Goal: Task Accomplishment & Management: Complete application form

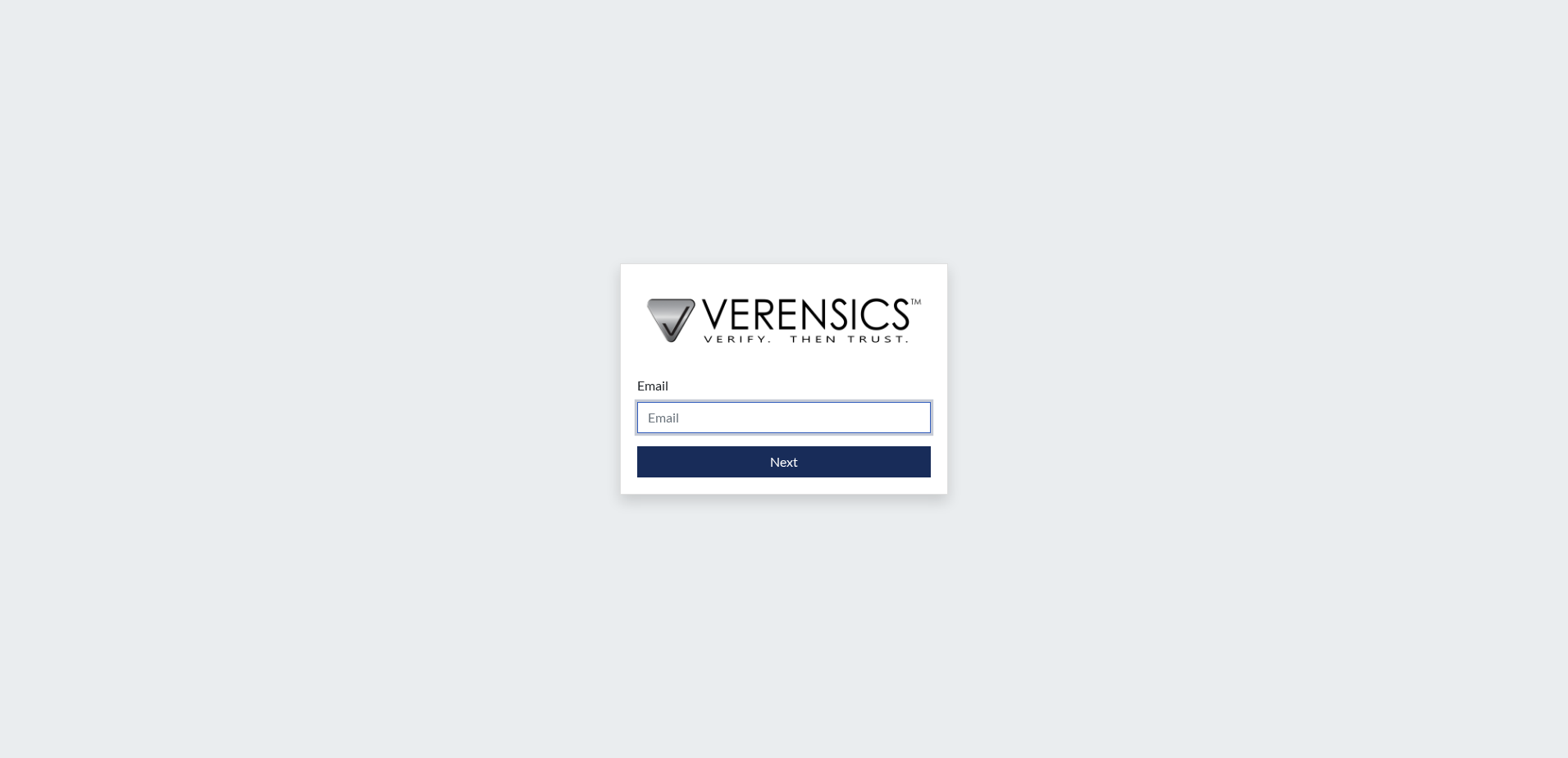
click at [693, 415] on input "Email" at bounding box center [784, 418] width 294 height 31
type input "[PERSON_NAME][EMAIL_ADDRESS][PERSON_NAME][DOMAIN_NAME]"
click at [743, 439] on form "Email [PERSON_NAME][EMAIL_ADDRESS][PERSON_NAME][DOMAIN_NAME] Please provide you…" at bounding box center [784, 426] width 294 height 102
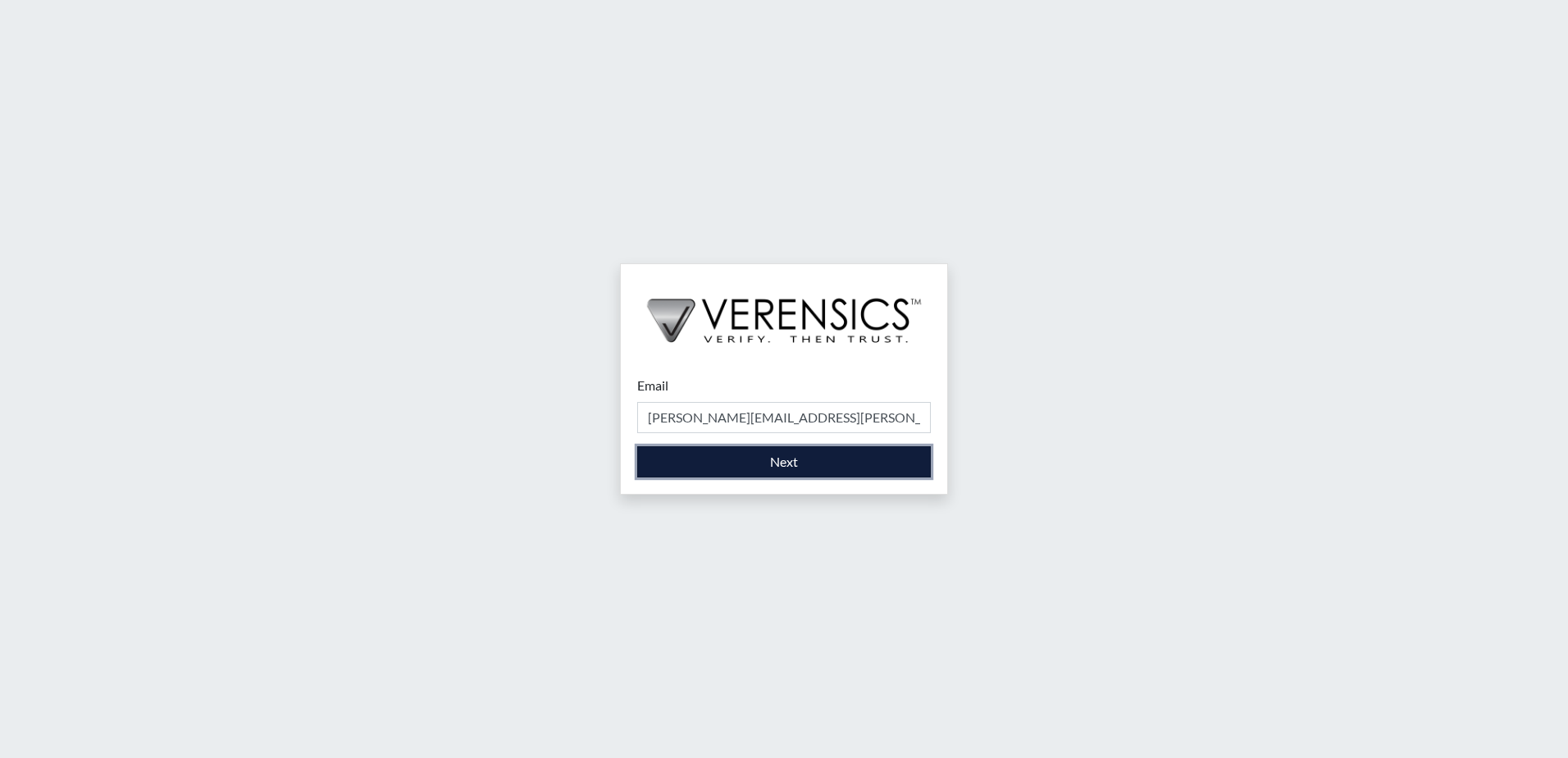
click at [738, 454] on button "Next" at bounding box center [784, 462] width 294 height 31
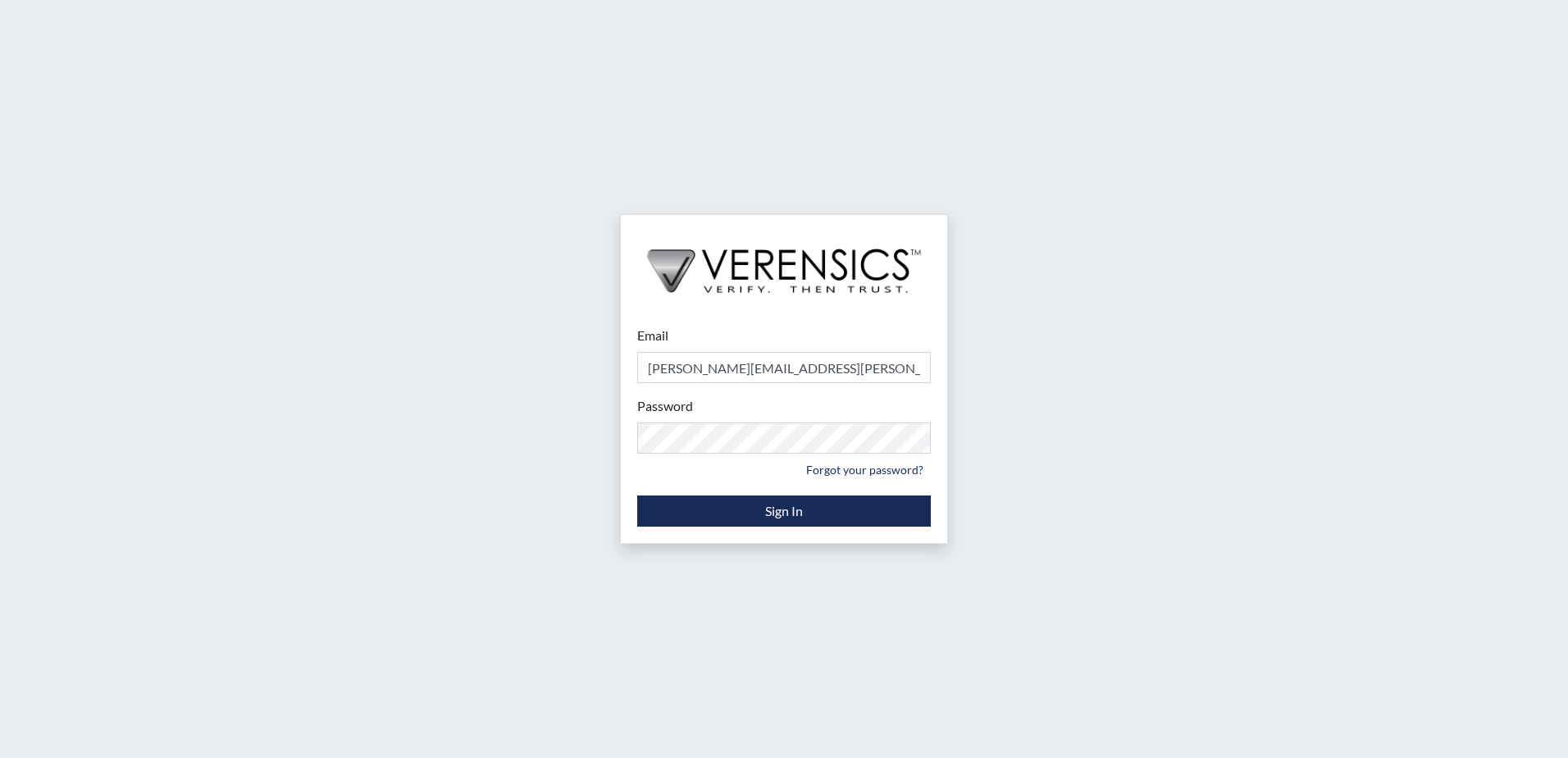
click at [795, 527] on div "Email [PERSON_NAME][EMAIL_ADDRESS][PERSON_NAME][DOMAIN_NAME] Please provide you…" at bounding box center [784, 425] width 326 height 234
drag, startPoint x: 795, startPoint y: 527, endPoint x: 799, endPoint y: 508, distance: 19.4
click at [799, 508] on button "Sign In" at bounding box center [784, 511] width 294 height 31
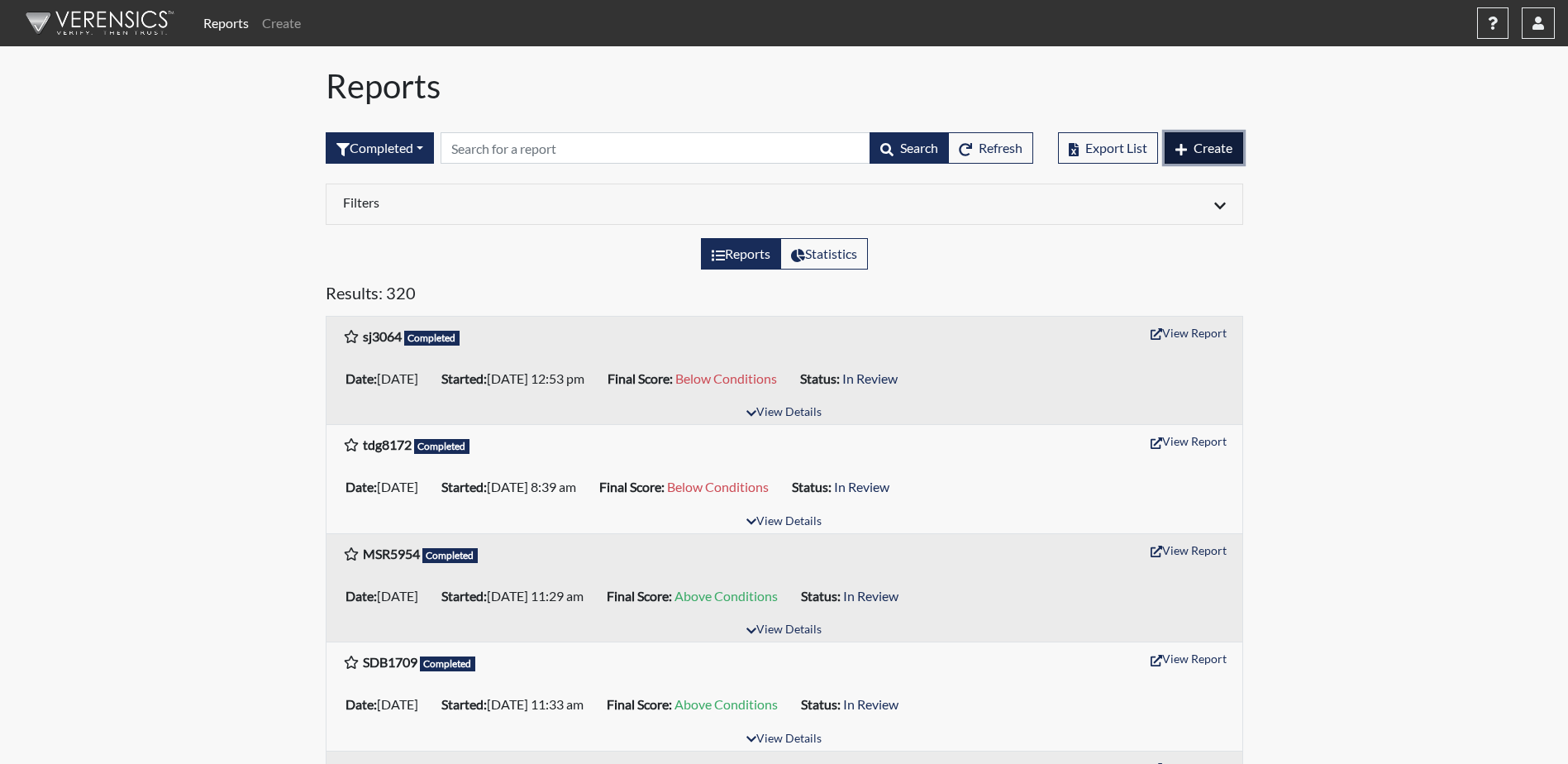
click at [1181, 150] on icon "button" at bounding box center [1181, 149] width 11 height 11
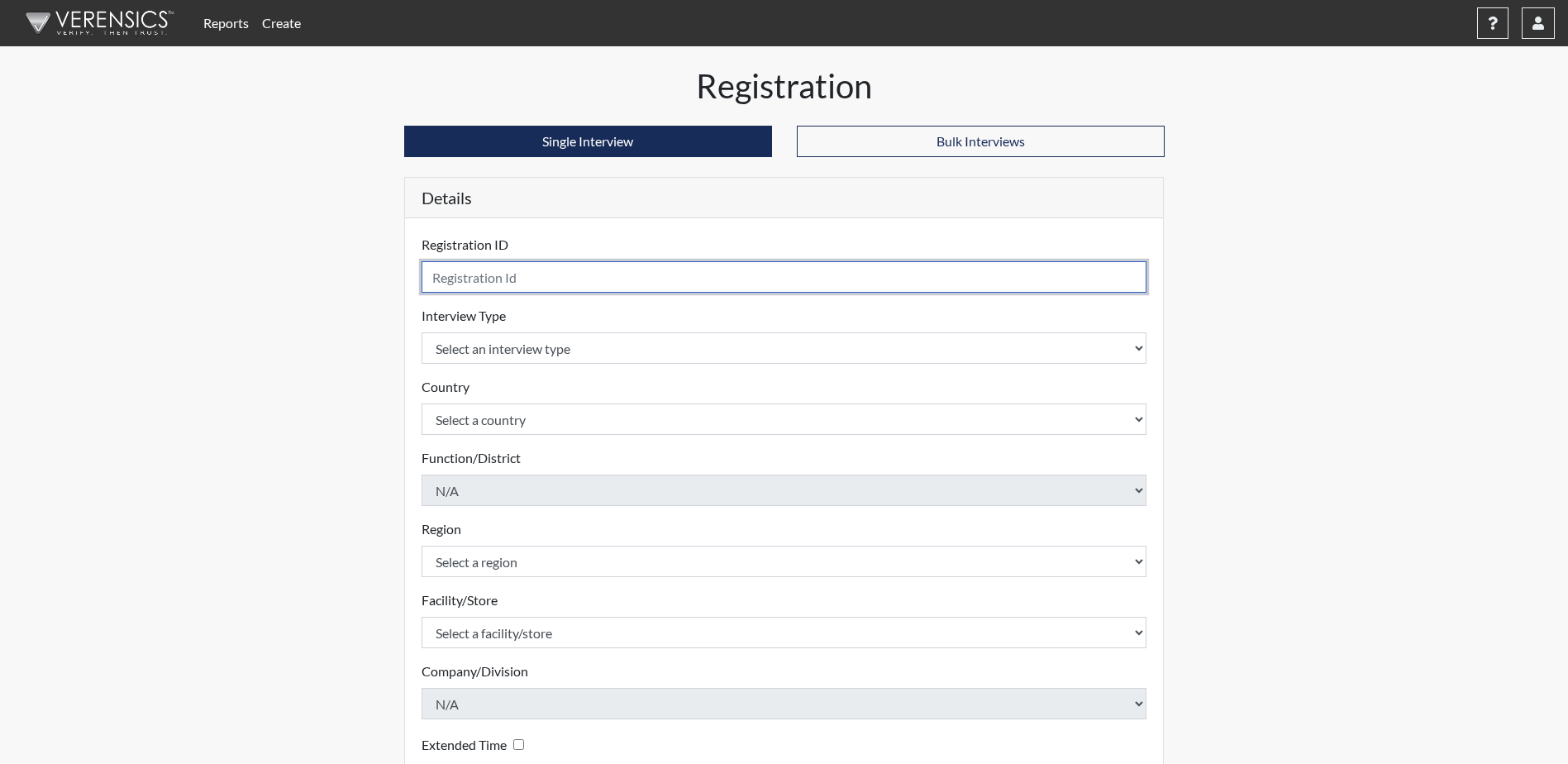
click at [478, 280] on input "text" at bounding box center [784, 277] width 726 height 32
type input "jre8683"
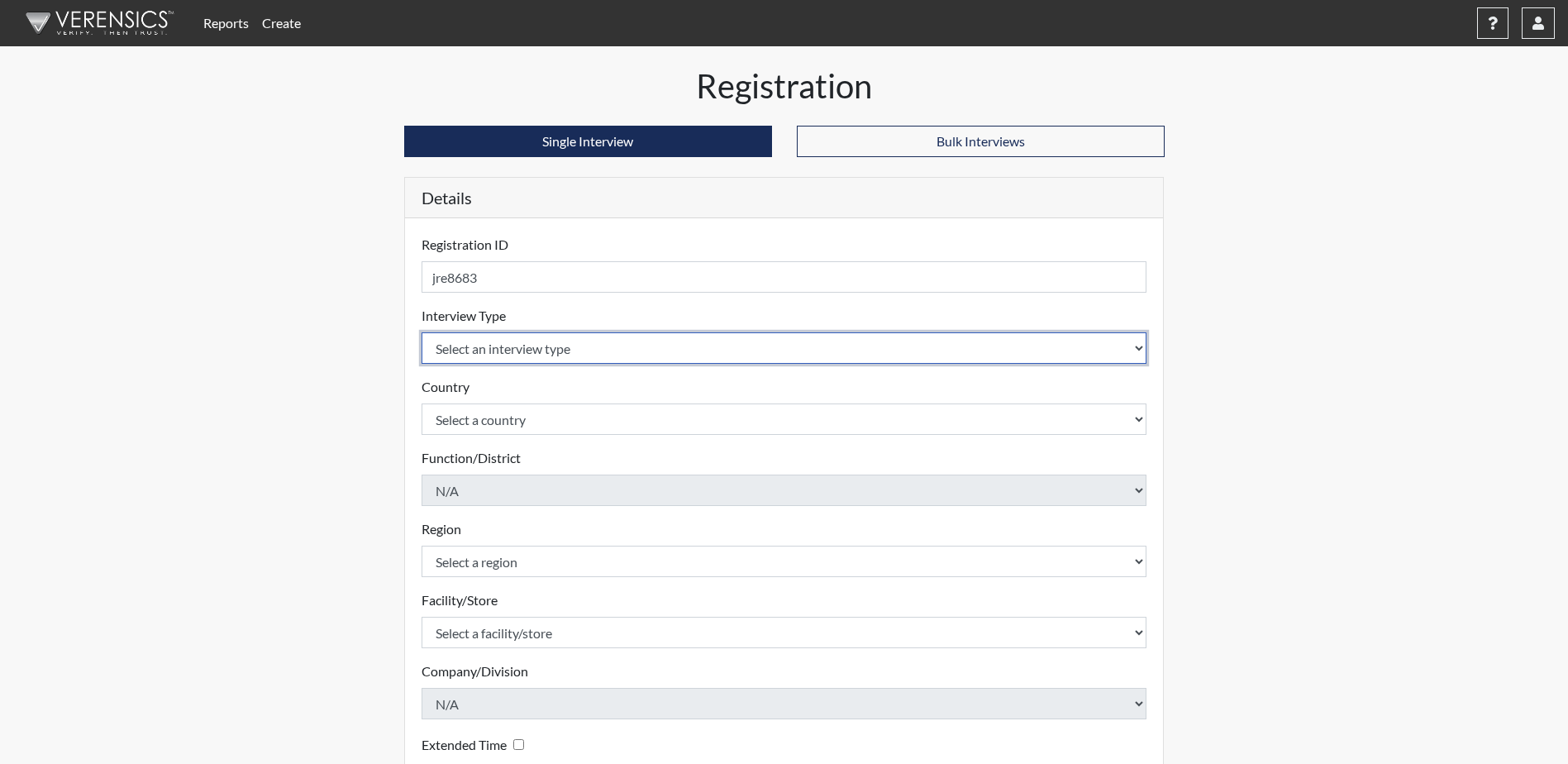
click at [514, 346] on select "Select an interview type Corrections Pre-Employment" at bounding box center [784, 348] width 726 height 32
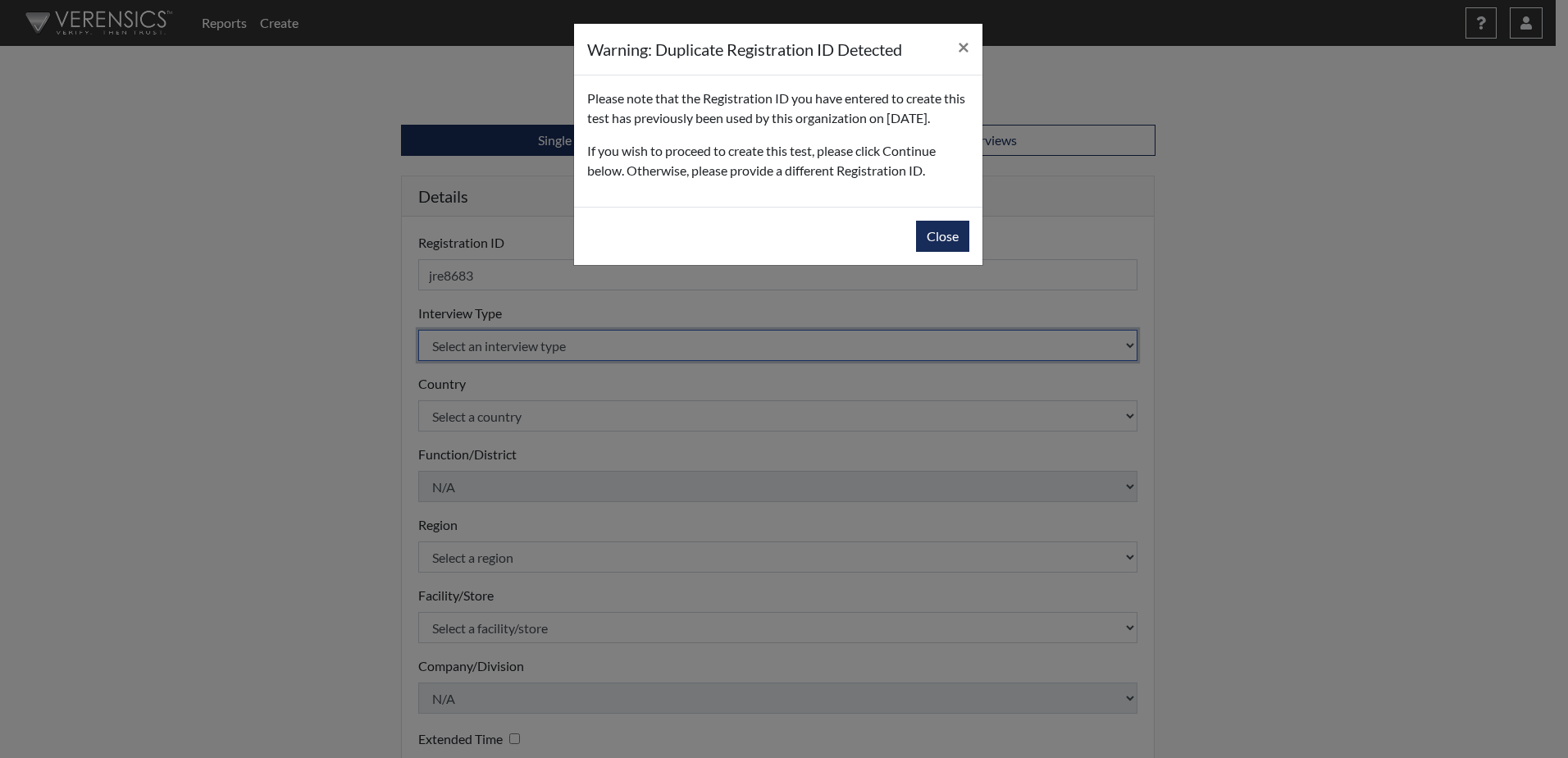
select select "ff733e93-e1bf-11ea-9c9f-0eff0cf7eb8f"
click at [418, 330] on select "Select an interview type Corrections Pre-Employment" at bounding box center [778, 346] width 720 height 31
click at [929, 251] on button "Close" at bounding box center [943, 237] width 54 height 31
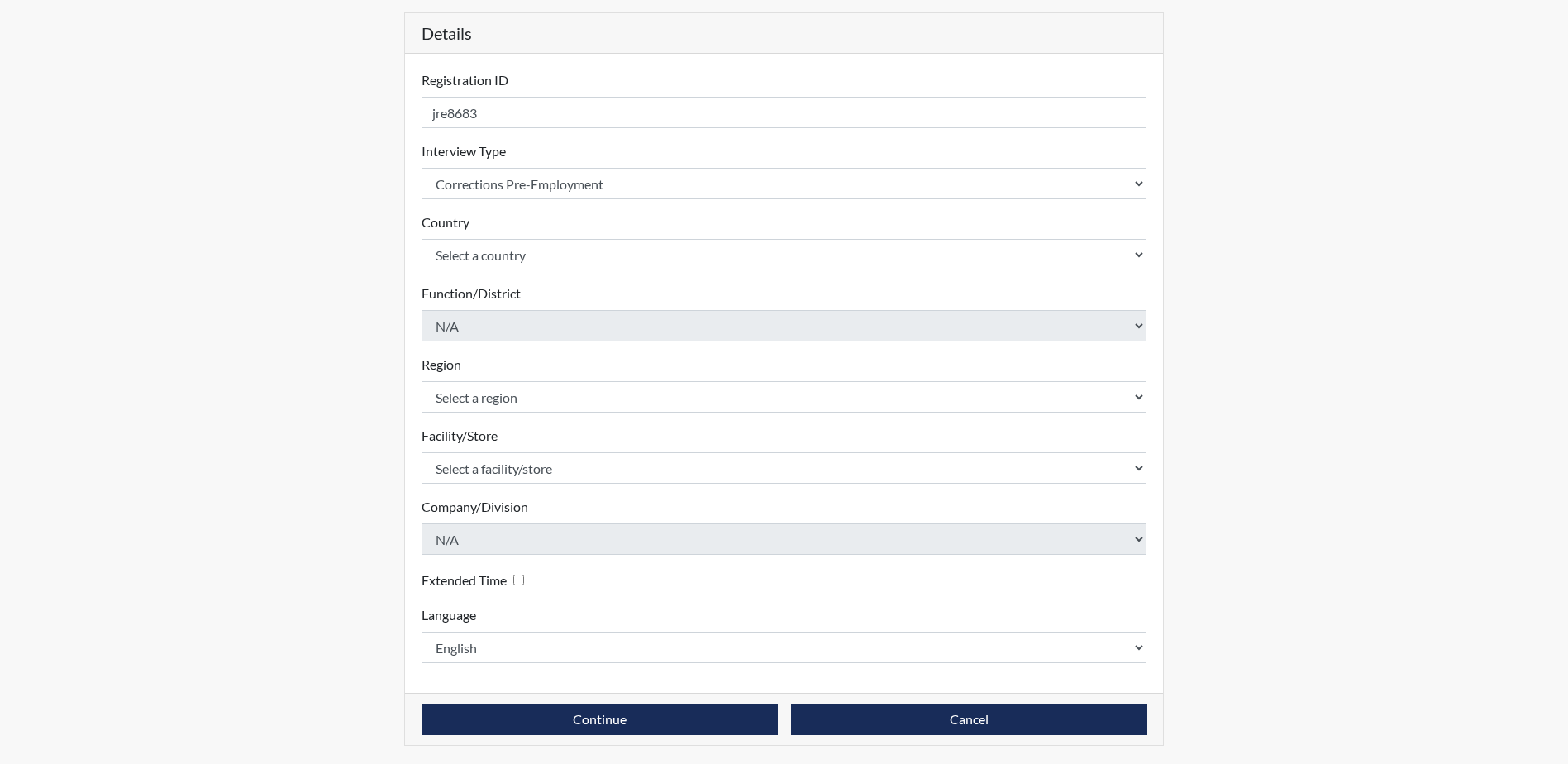
scroll to position [166, 0]
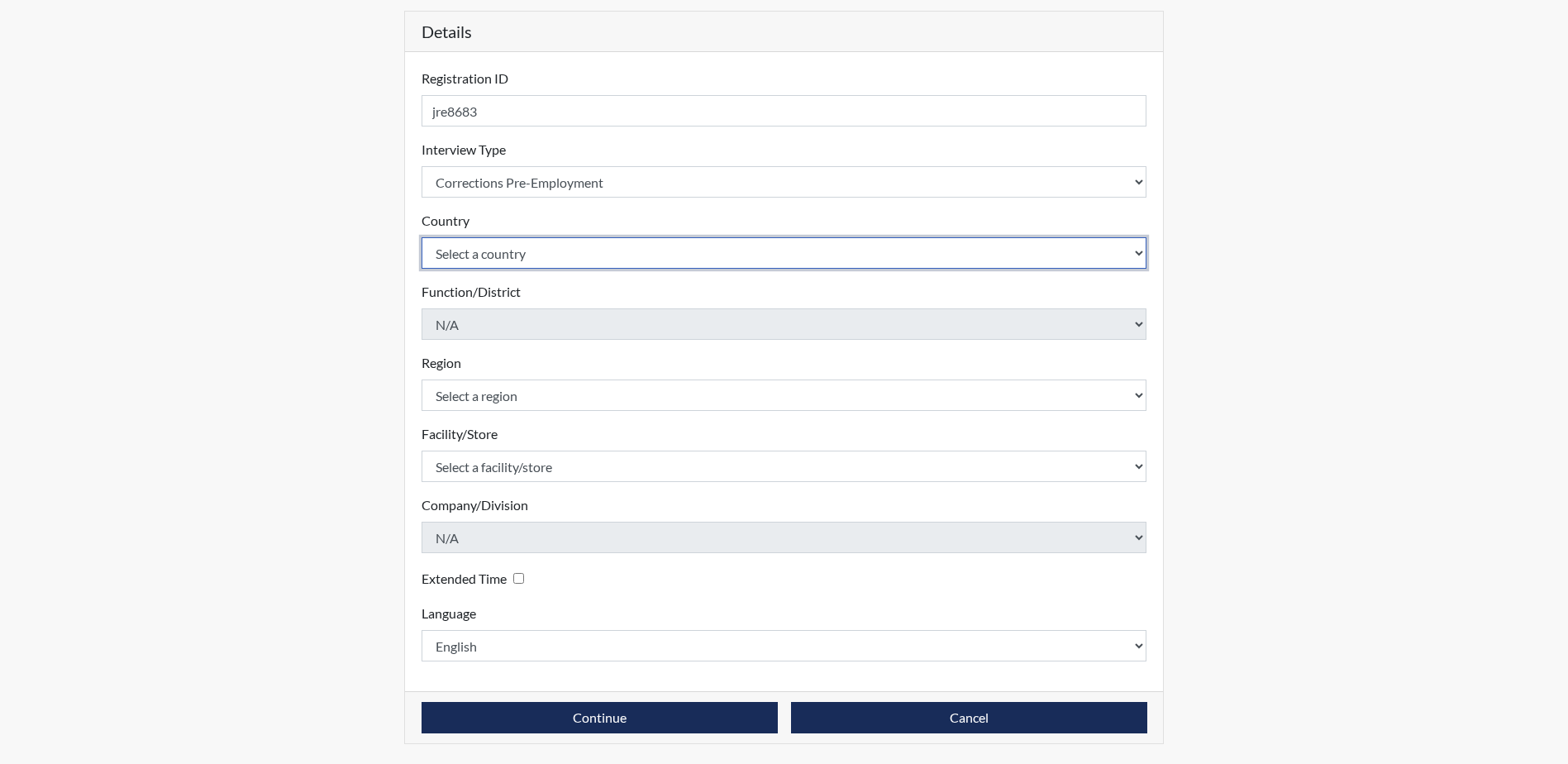
click at [481, 261] on select "Select a country [GEOGRAPHIC_DATA] [GEOGRAPHIC_DATA]" at bounding box center [784, 253] width 726 height 32
select select "united-states-of-[GEOGRAPHIC_DATA]"
click at [421, 238] on select "Select a country [GEOGRAPHIC_DATA] [GEOGRAPHIC_DATA]" at bounding box center [784, 253] width 726 height 32
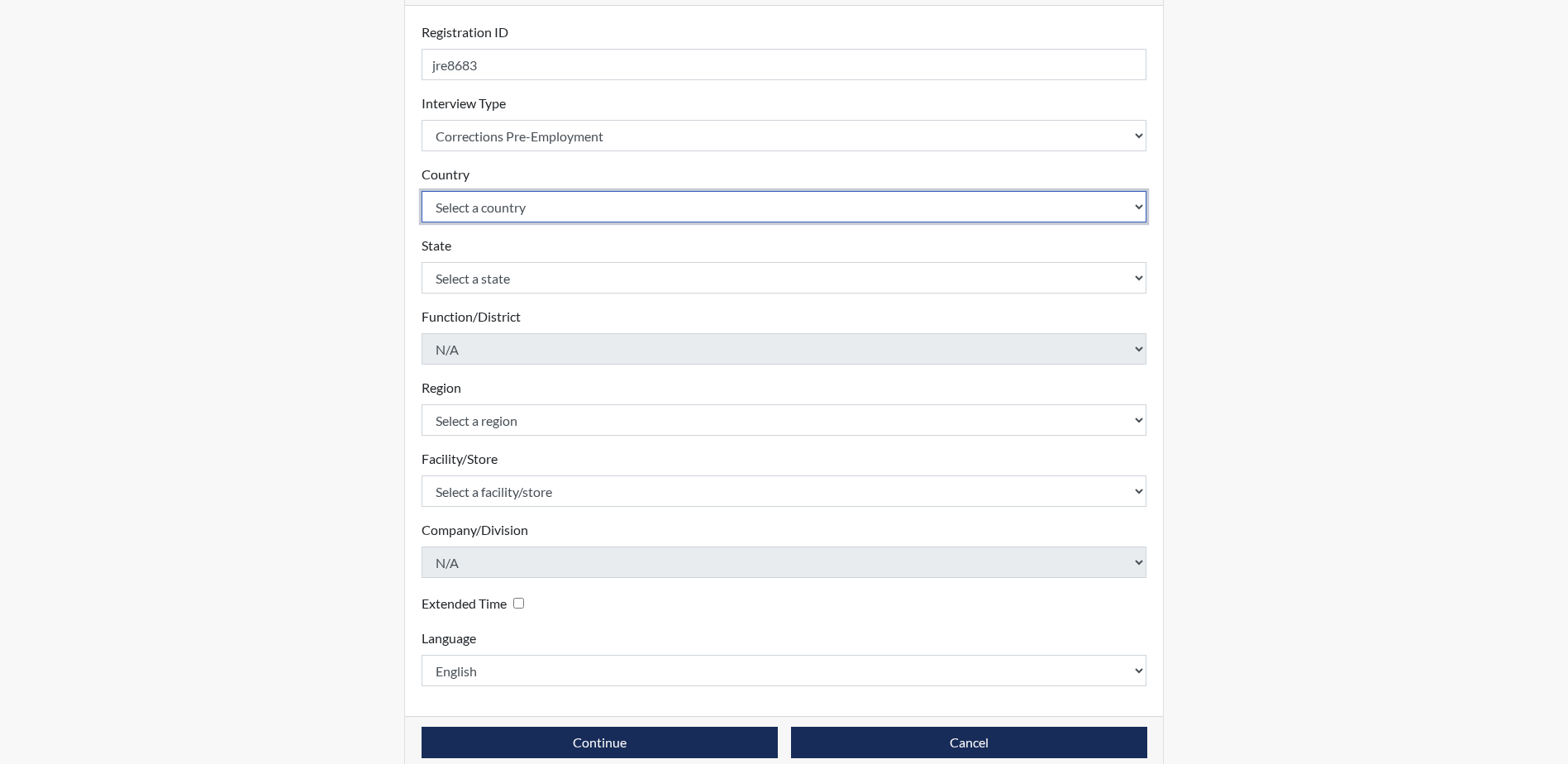
scroll to position [238, 0]
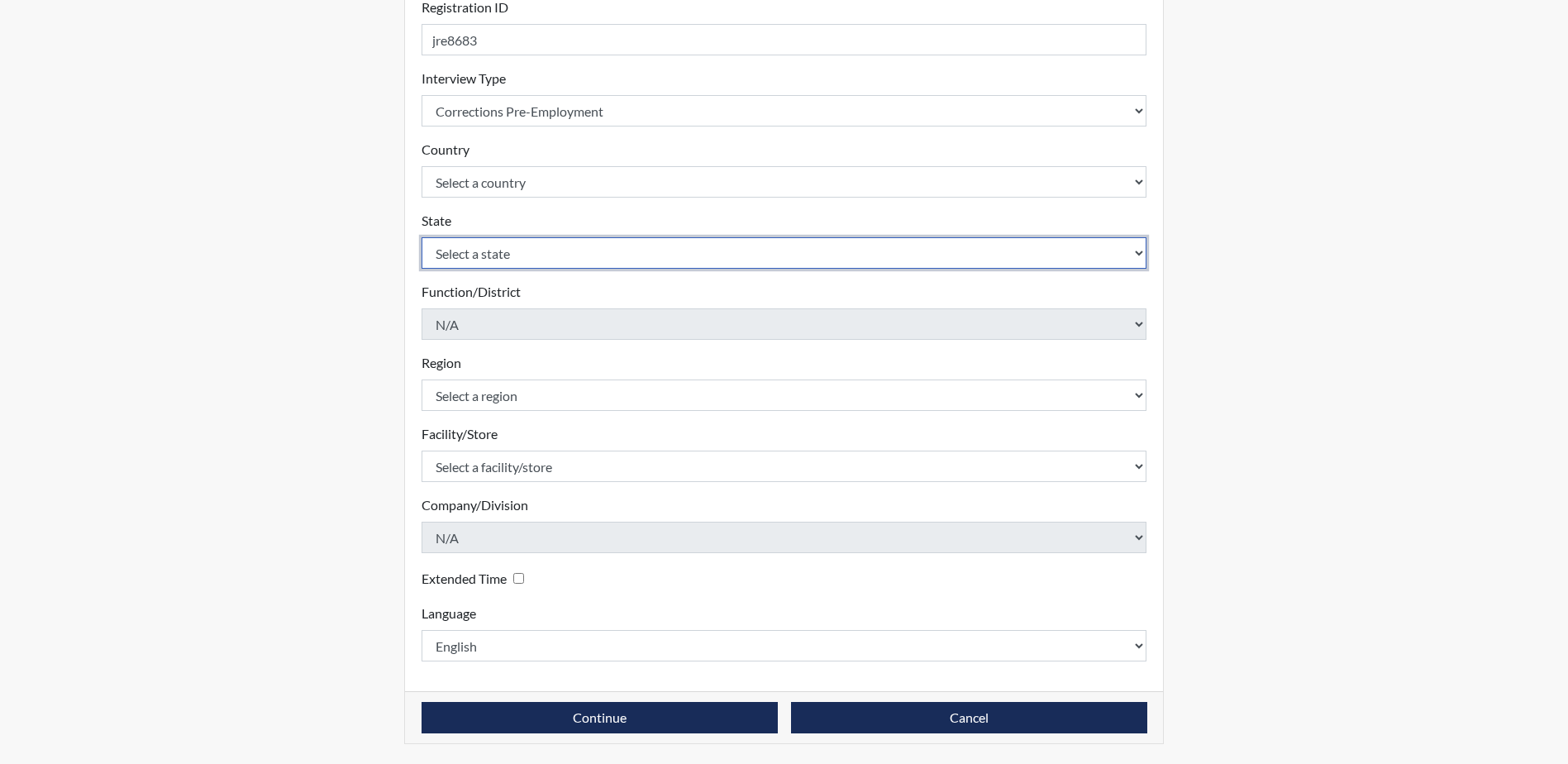
click at [548, 257] on select "Select a state [US_STATE] [US_STATE] [US_STATE] [US_STATE] [US_STATE] [US_STATE…" at bounding box center [784, 253] width 726 height 32
select select "GA"
click at [421, 238] on select "Select a state [US_STATE] [US_STATE] [US_STATE] [US_STATE] [US_STATE] [US_STATE…" at bounding box center [784, 253] width 726 height 32
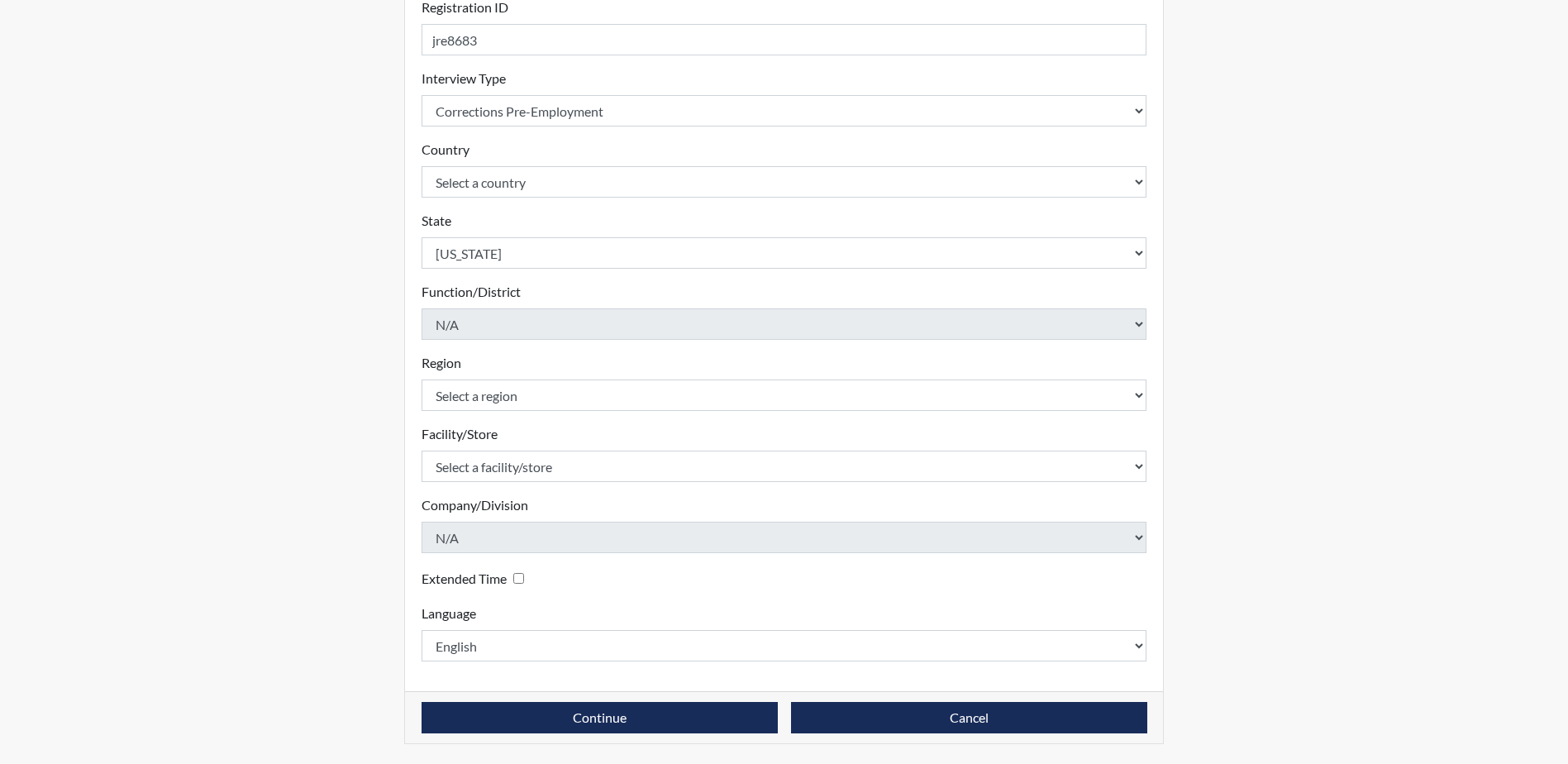
click at [338, 408] on div "Registration Single Interview Bulk Interviews Details Registration ID jre8683 P…" at bounding box center [784, 295] width 942 height 935
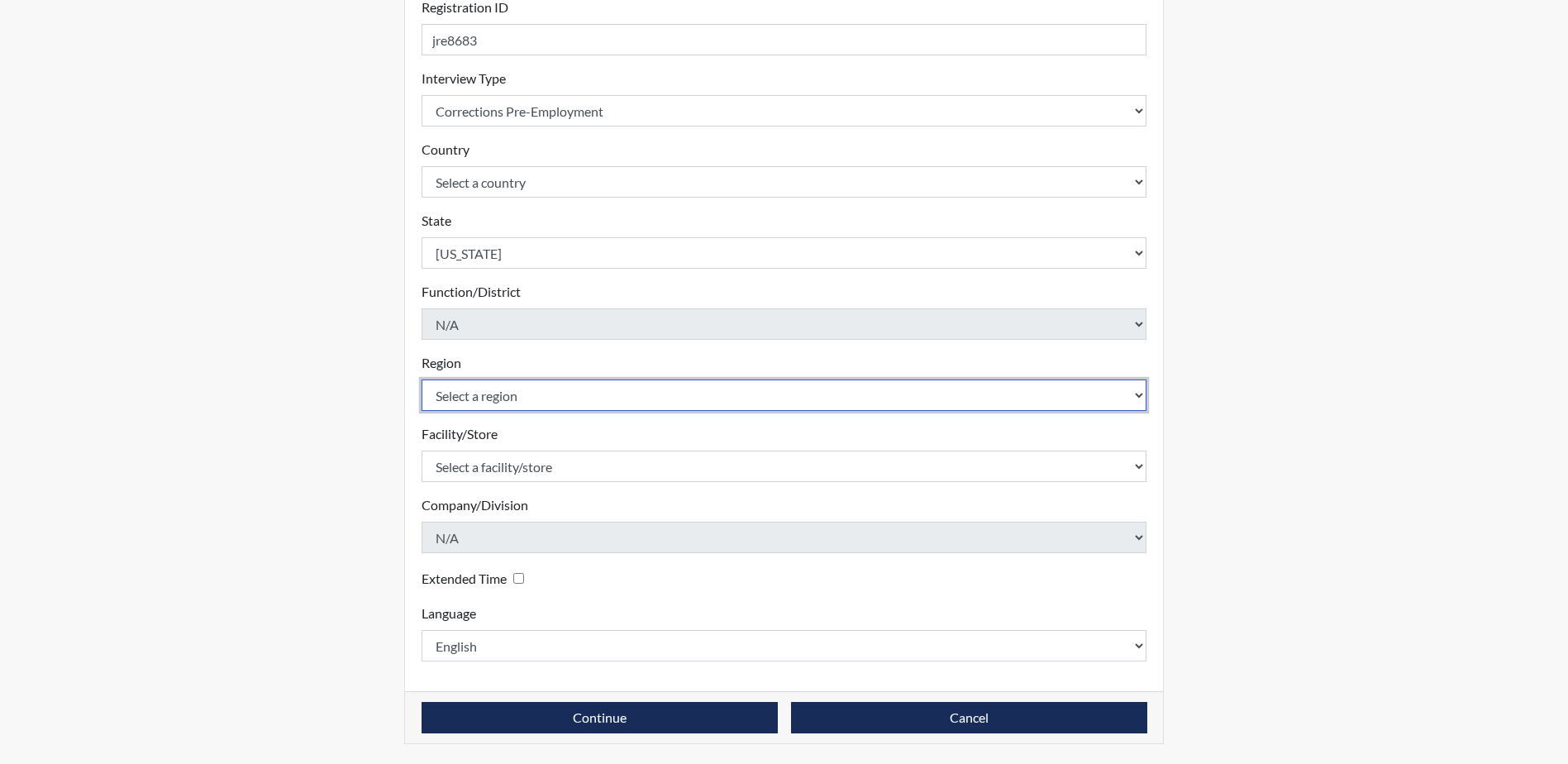
click at [539, 395] on select "Select a region [GEOGRAPHIC_DATA]" at bounding box center [784, 395] width 726 height 32
select select "51976826-f18e-4b67-8d3b-b0a0fa2f97ff"
click at [421, 379] on select "Select a region [GEOGRAPHIC_DATA]" at bounding box center [784, 395] width 726 height 32
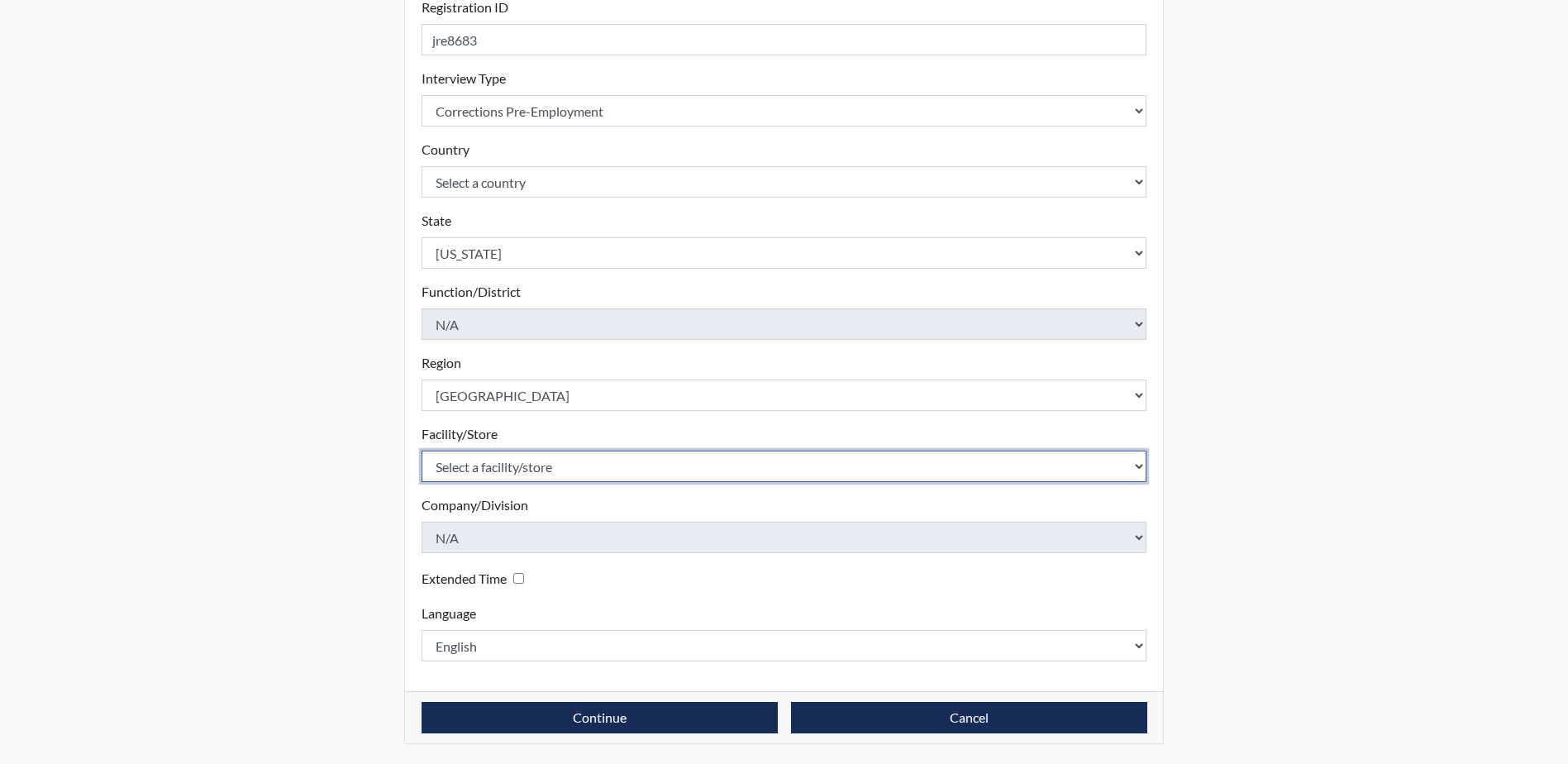
click at [581, 465] on select "Select a facility/store [PERSON_NAME]" at bounding box center [784, 467] width 726 height 32
select select "471cf4a4-d856-470c-a861-f771c81c4fdf"
click at [421, 451] on select "Select a facility/store [PERSON_NAME]" at bounding box center [784, 467] width 726 height 32
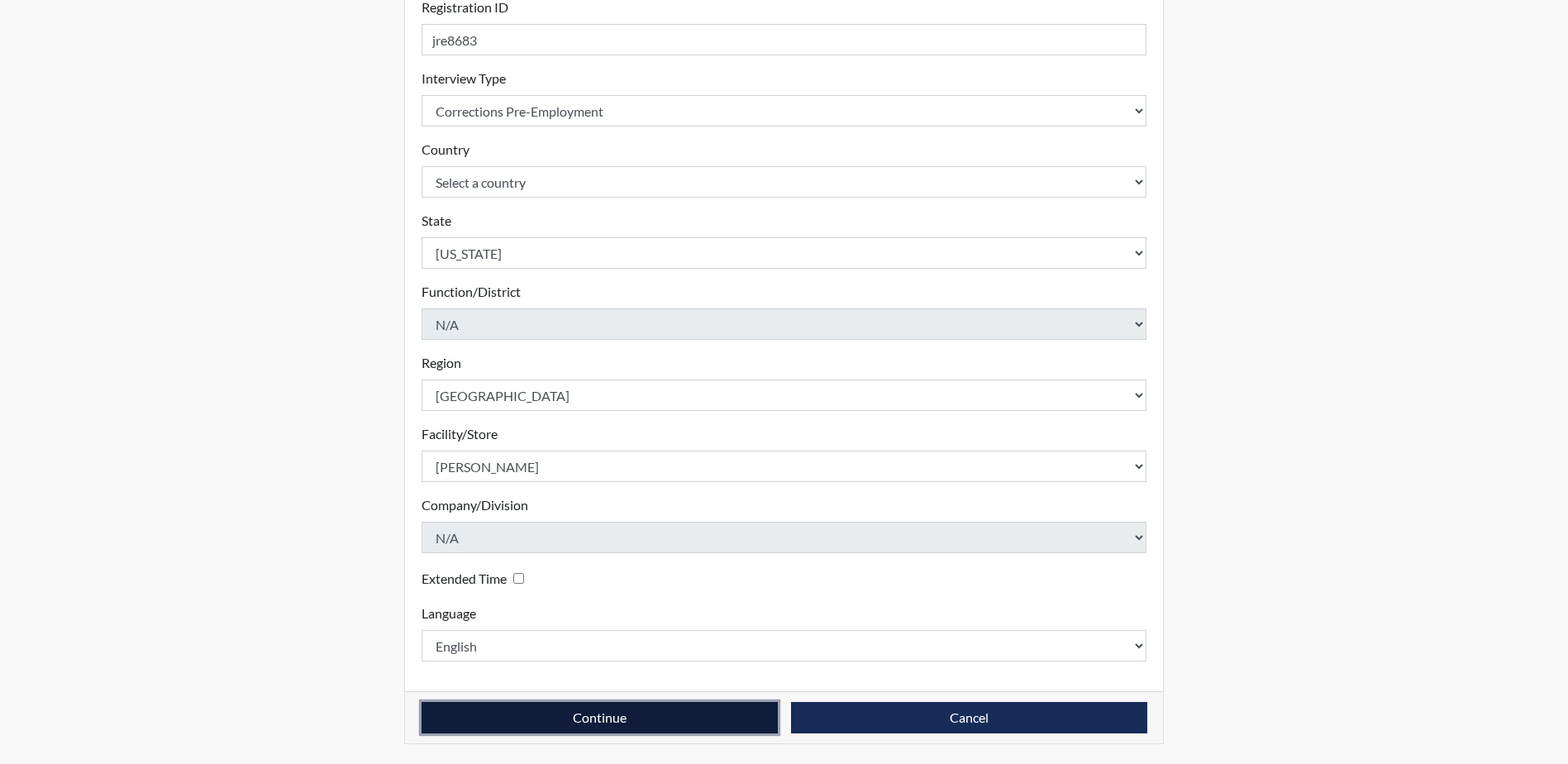
click at [589, 715] on button "Continue" at bounding box center [599, 717] width 356 height 32
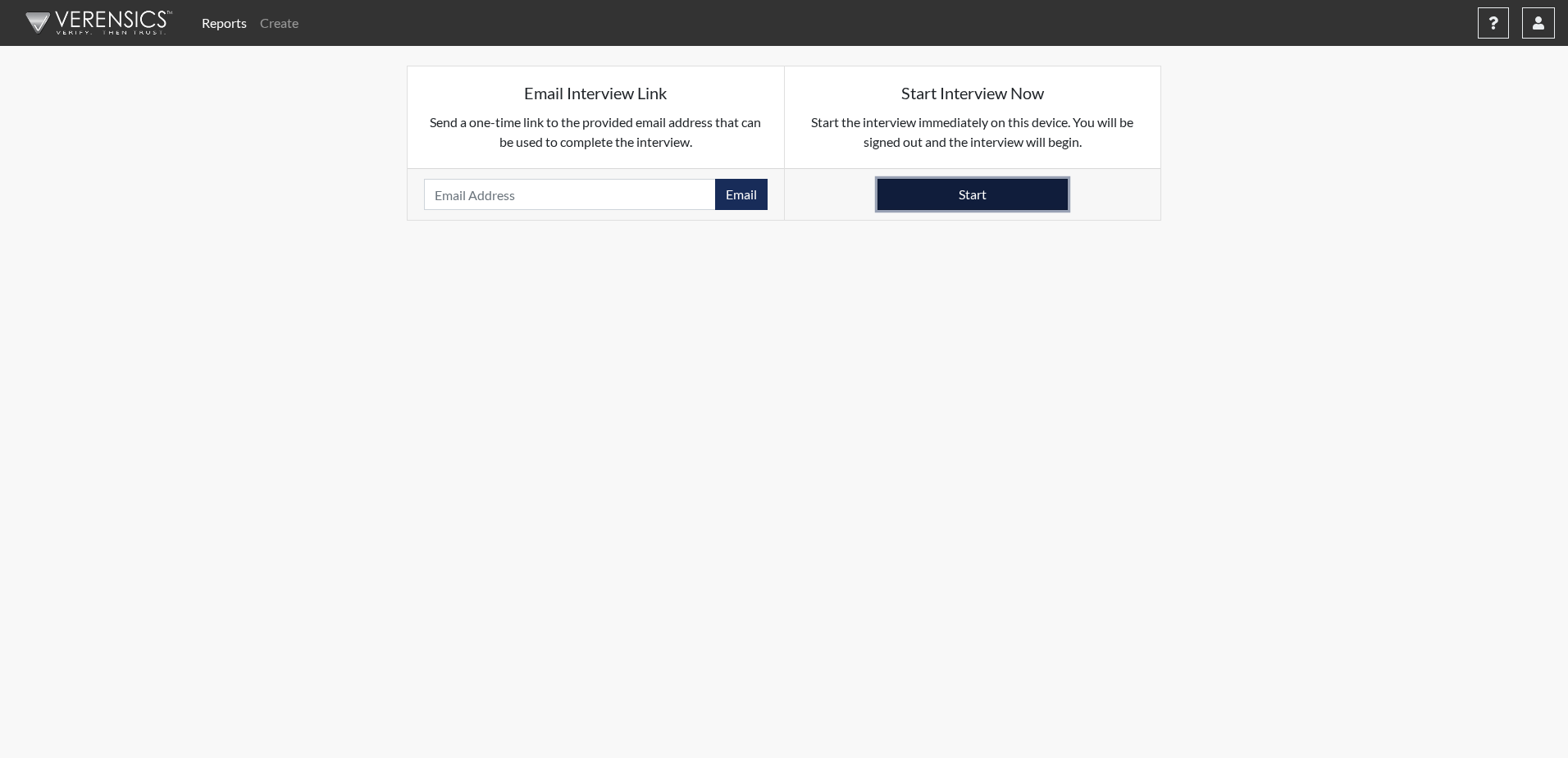
click at [1021, 187] on button "Start" at bounding box center [973, 194] width 190 height 31
